Goal: Transaction & Acquisition: Book appointment/travel/reservation

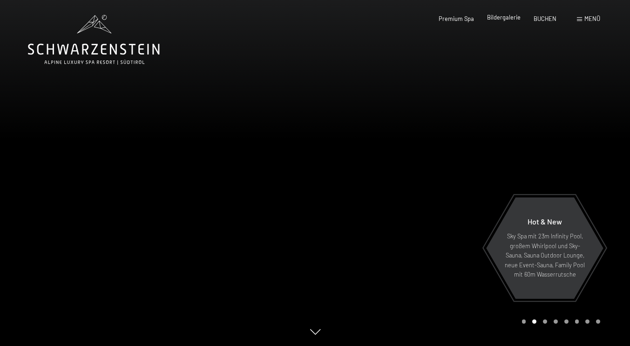
drag, startPoint x: 0, startPoint y: 0, endPoint x: 486, endPoint y: 21, distance: 486.5
click at [487, 21] on span "Bildergalerie" at bounding box center [504, 17] width 34 height 7
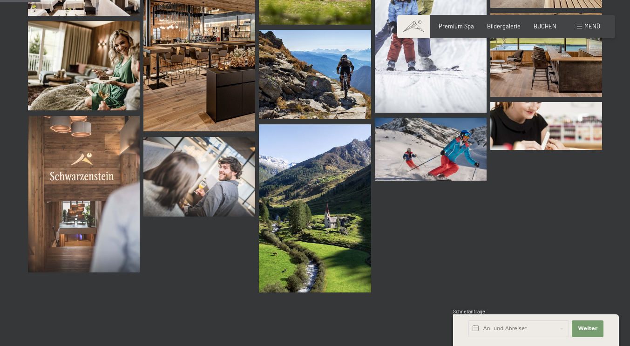
scroll to position [549, 0]
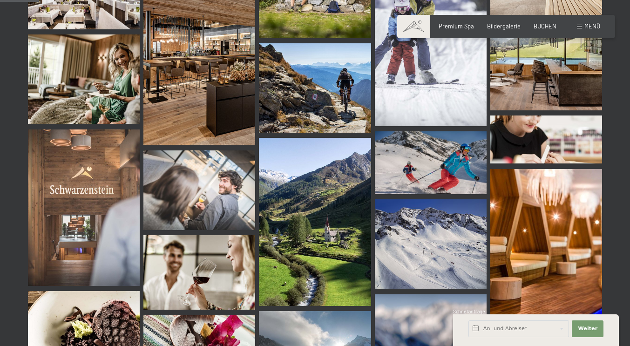
click at [452, 31] on div "Buchen Anfragen Premium Spa Bildergalerie BUCHEN Menü DE IT EN Gutschein Bilder…" at bounding box center [506, 26] width 188 height 8
click at [449, 28] on span "Premium Spa" at bounding box center [456, 24] width 35 height 7
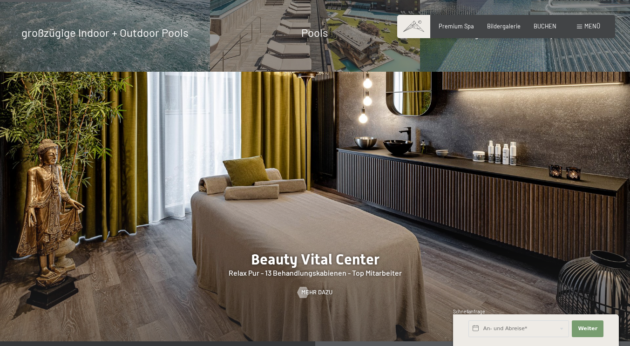
scroll to position [582, 0]
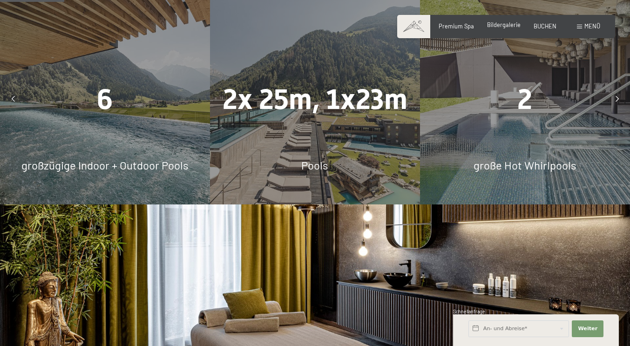
click at [487, 27] on span "Bildergalerie" at bounding box center [504, 24] width 34 height 7
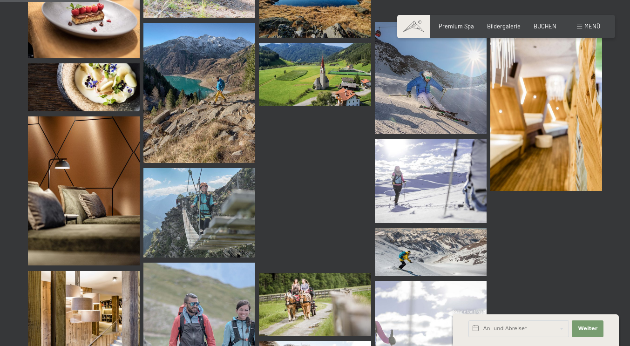
scroll to position [1392, 0]
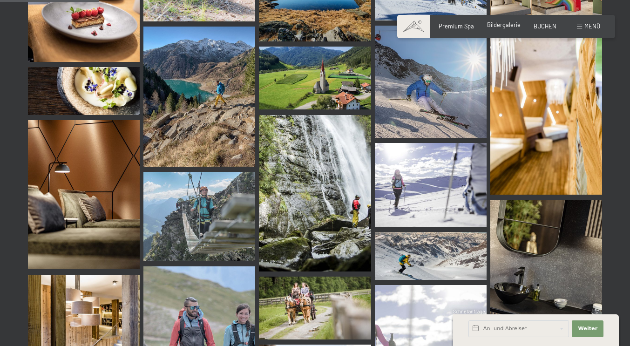
click at [500, 27] on span "Bildergalerie" at bounding box center [504, 24] width 34 height 7
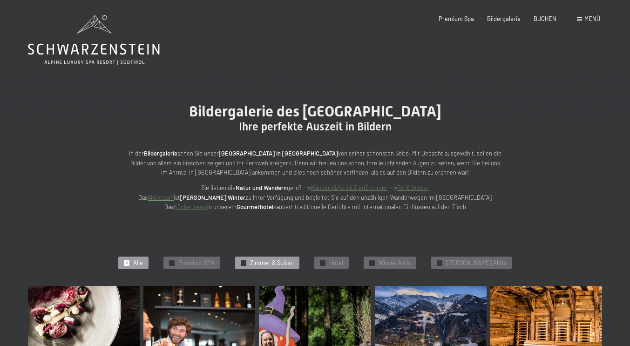
click at [273, 267] on span "Zimmer & Suiten" at bounding box center [272, 263] width 44 height 8
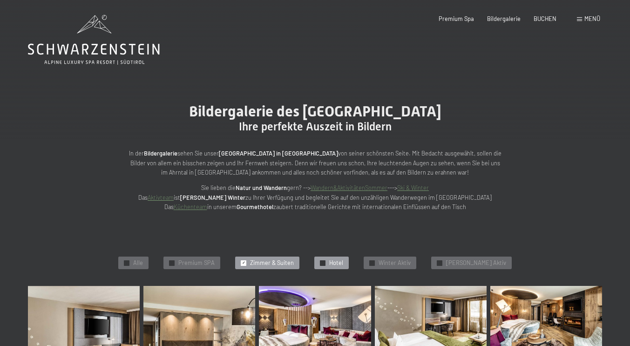
click at [341, 270] on div "✓ Hotel" at bounding box center [331, 263] width 34 height 13
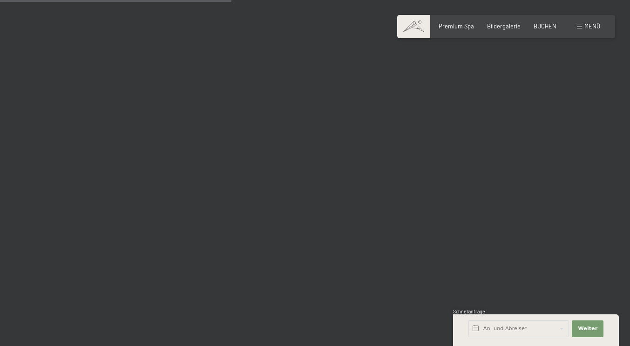
scroll to position [602, 0]
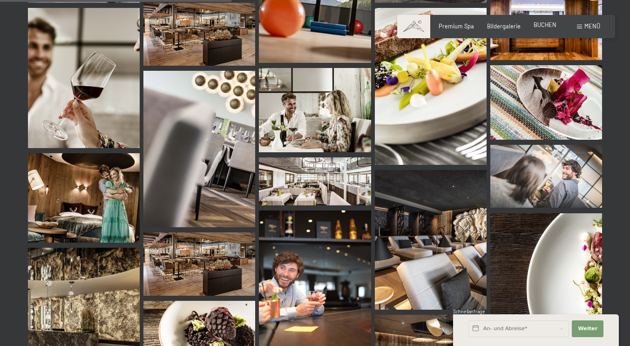
click at [533, 28] on span "BUCHEN" at bounding box center [544, 24] width 23 height 7
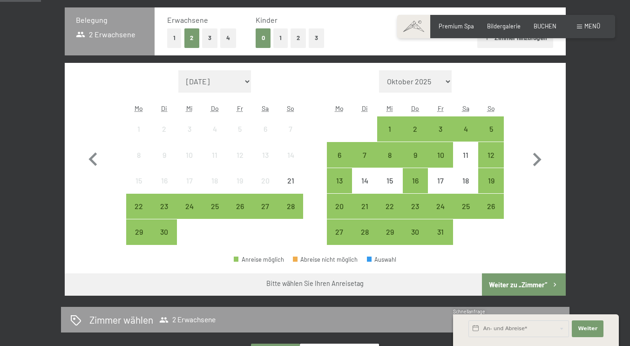
scroll to position [203, 0]
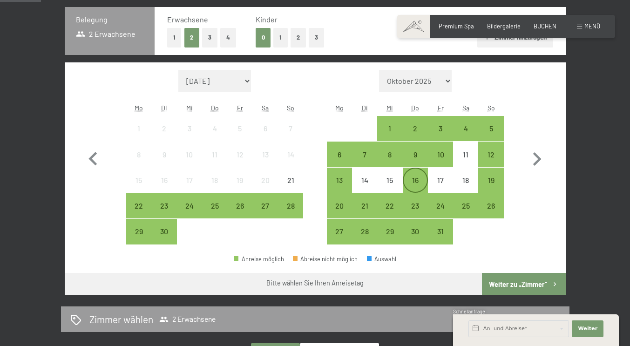
click at [410, 195] on div "16" at bounding box center [415, 187] width 23 height 23
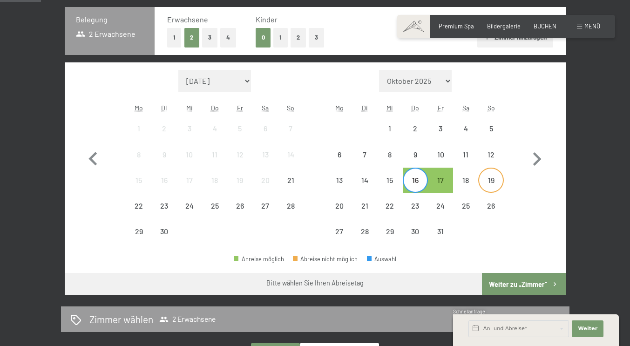
click at [487, 200] on div "19" at bounding box center [490, 187] width 23 height 23
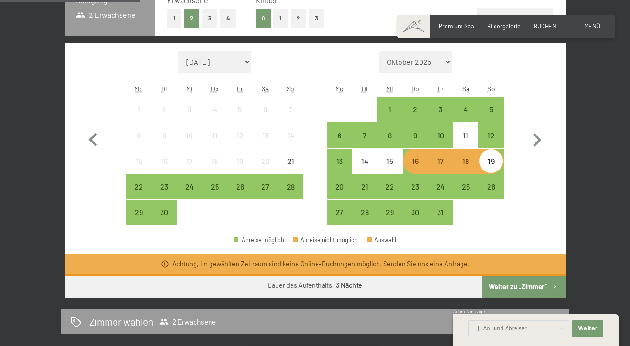
scroll to position [221, 0]
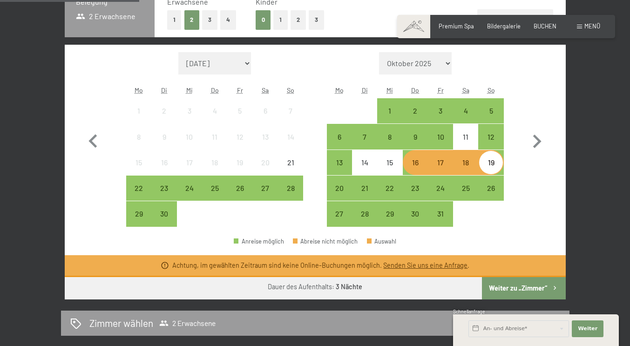
click at [493, 182] on div "19" at bounding box center [490, 170] width 23 height 23
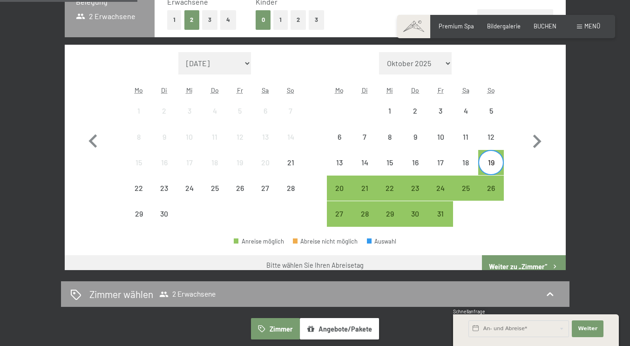
scroll to position [214, 0]
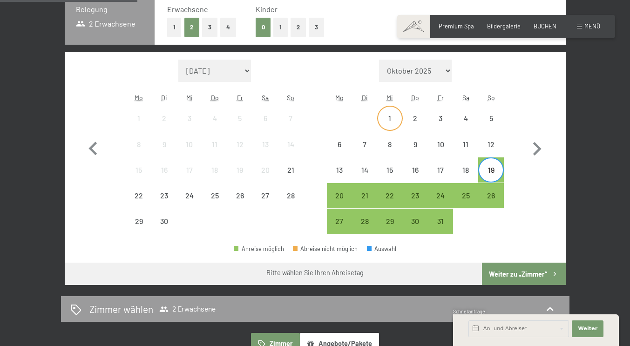
click at [392, 138] on div "1" at bounding box center [389, 126] width 23 height 23
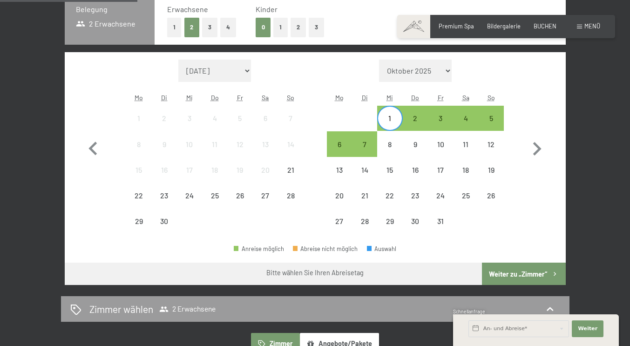
click at [538, 204] on div "Monat/Jahr September 2025 Oktober 2025 November 2025 Dezember 2025 Januar 2026 …" at bounding box center [315, 147] width 471 height 175
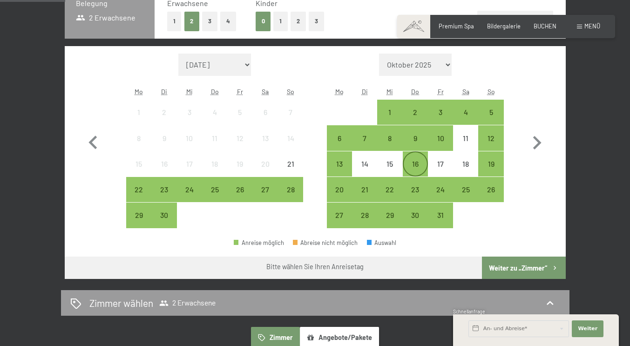
click at [419, 183] on div "16" at bounding box center [415, 171] width 23 height 23
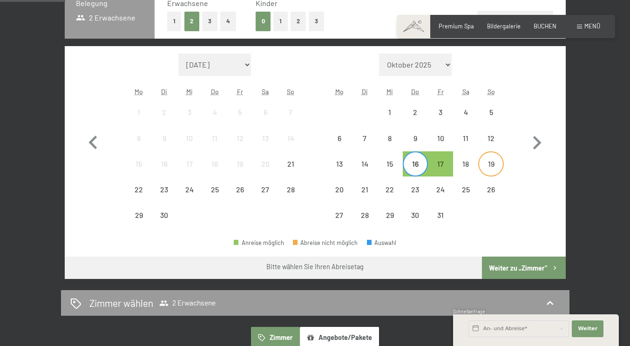
click at [495, 182] on div "19" at bounding box center [490, 171] width 23 height 23
